Goal: Find specific page/section: Find specific page/section

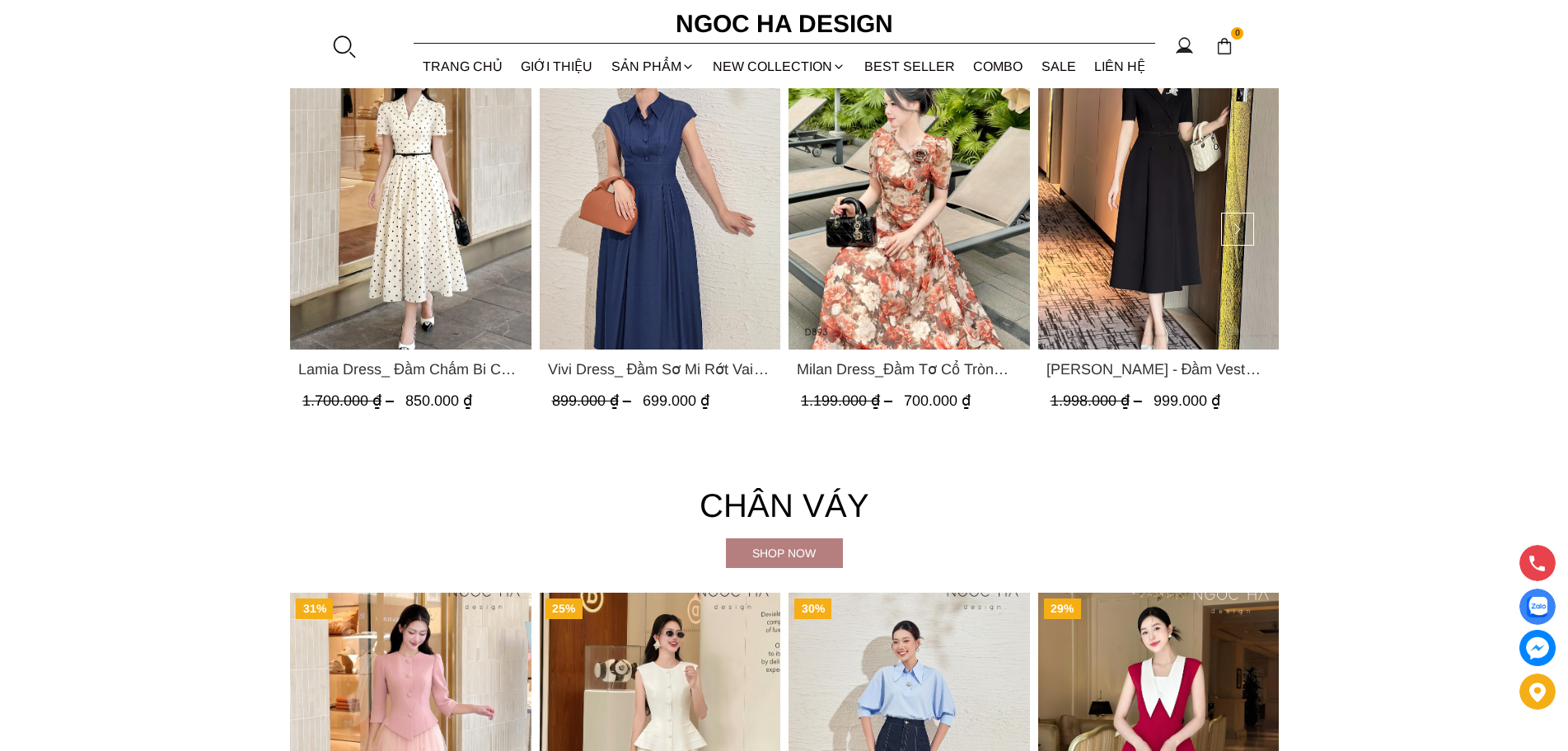
scroll to position [3177, 0]
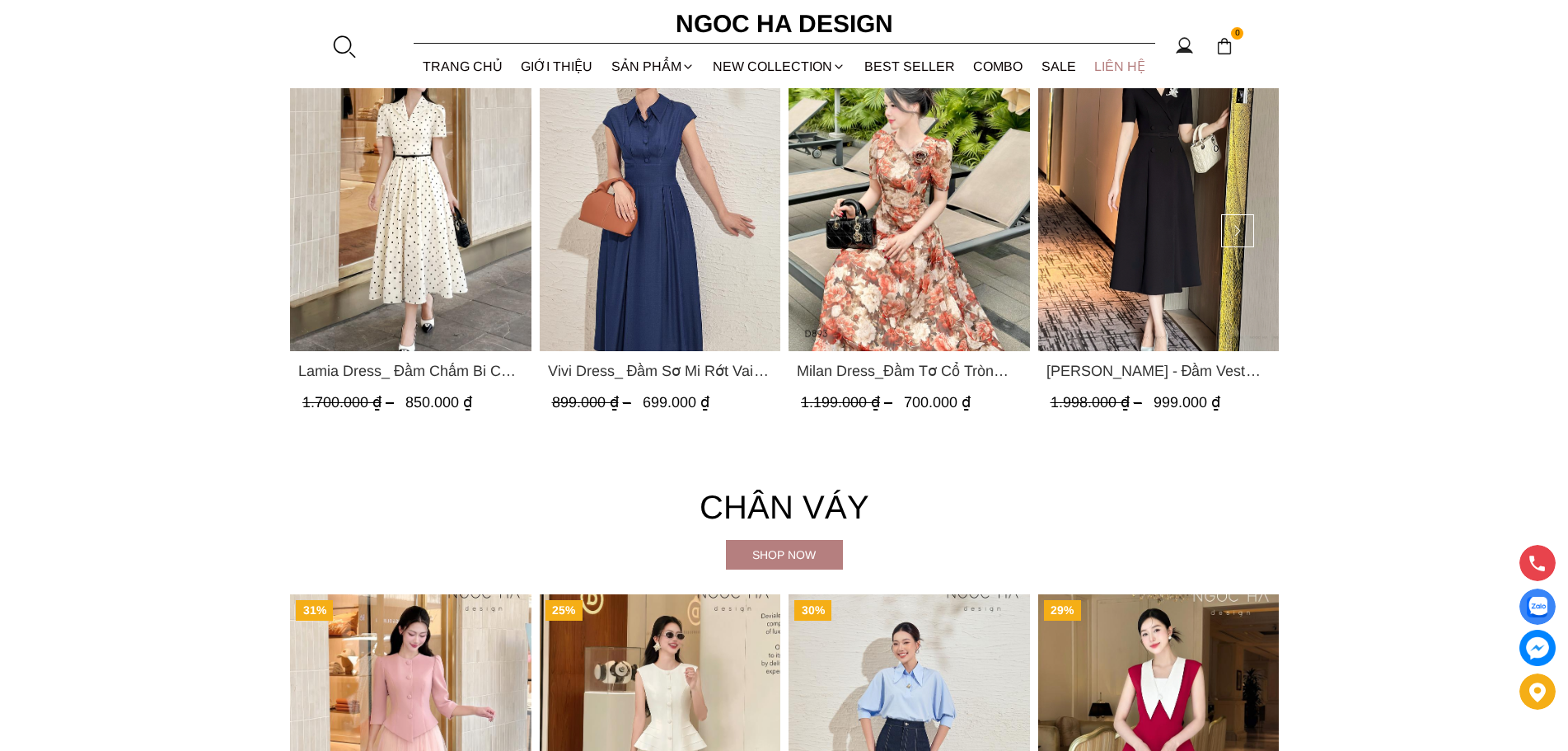
click at [1123, 68] on link "LIÊN HỆ" at bounding box center [1120, 66] width 70 height 44
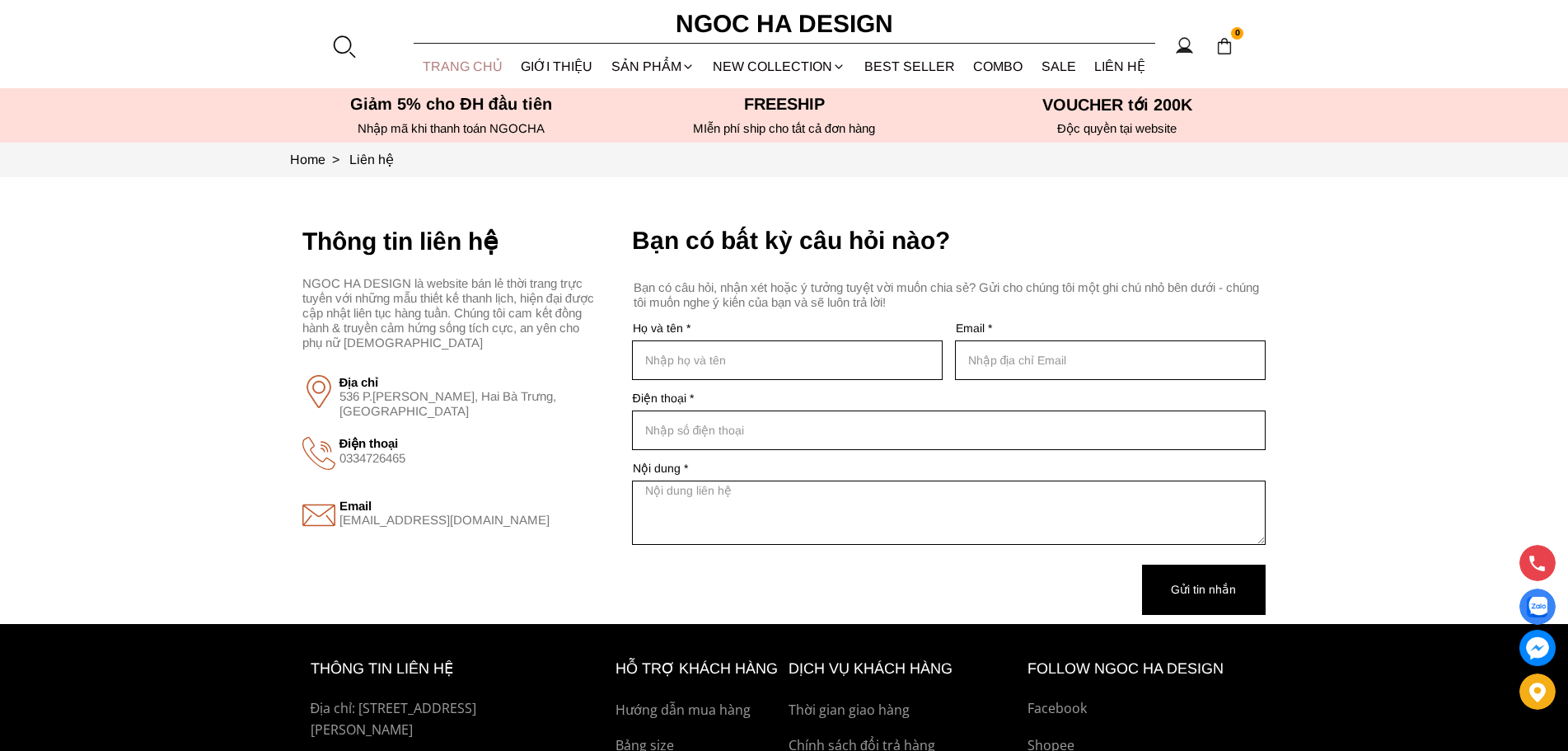
click at [458, 68] on link "TRANG CHỦ" at bounding box center [463, 66] width 99 height 44
